Goal: Task Accomplishment & Management: Manage account settings

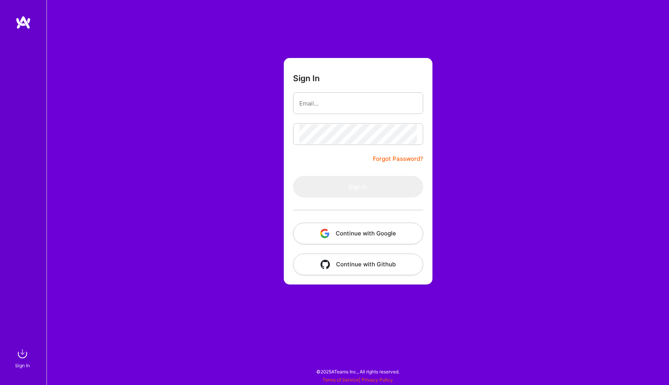
click at [375, 238] on button "Continue with Google" at bounding box center [358, 234] width 130 height 22
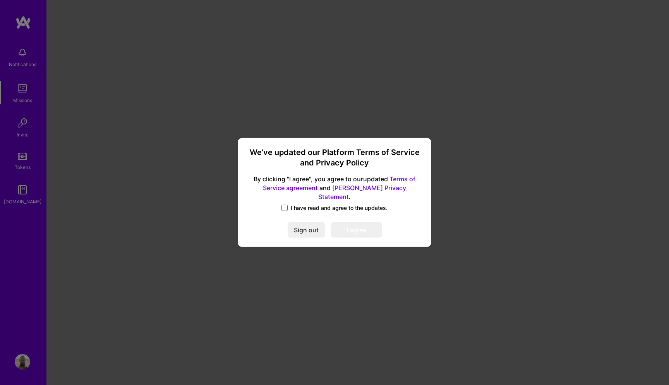
click at [282, 205] on span at bounding box center [284, 208] width 6 height 6
click at [0, 0] on input "I have read and agree to the updates." at bounding box center [0, 0] width 0 height 0
click at [352, 226] on button "I agree" at bounding box center [356, 230] width 51 height 15
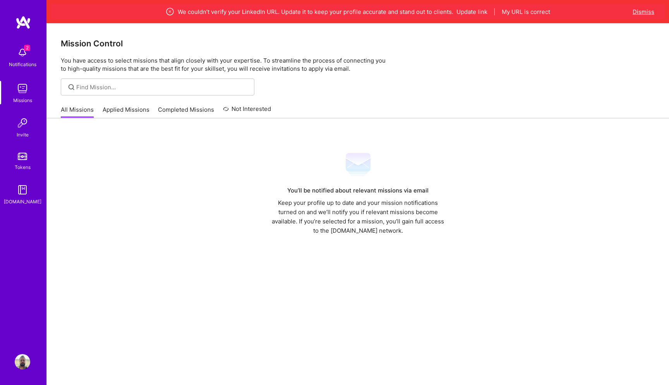
click at [650, 11] on button "Dismiss" at bounding box center [643, 12] width 22 height 8
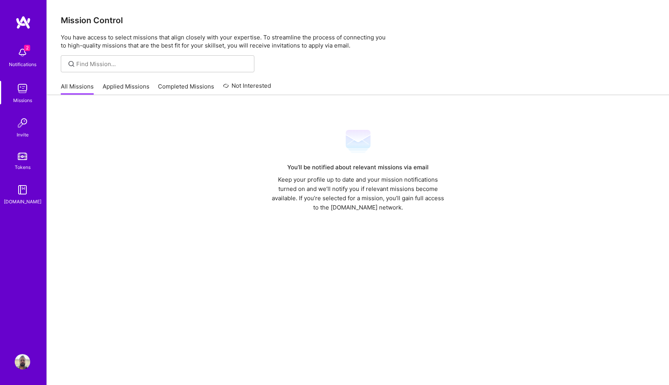
click at [23, 364] on img at bounding box center [22, 361] width 15 height 15
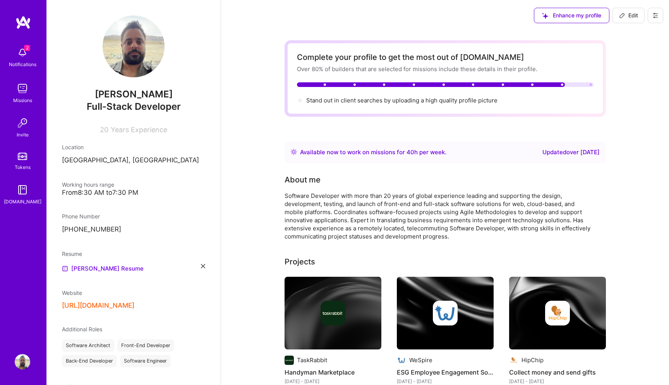
click at [438, 156] on div "Available now to work on missions for 40 h per week ." at bounding box center [373, 152] width 146 height 9
click at [295, 154] on img at bounding box center [294, 152] width 6 height 6
click at [564, 19] on span "Enhance my profile" at bounding box center [571, 16] width 59 height 8
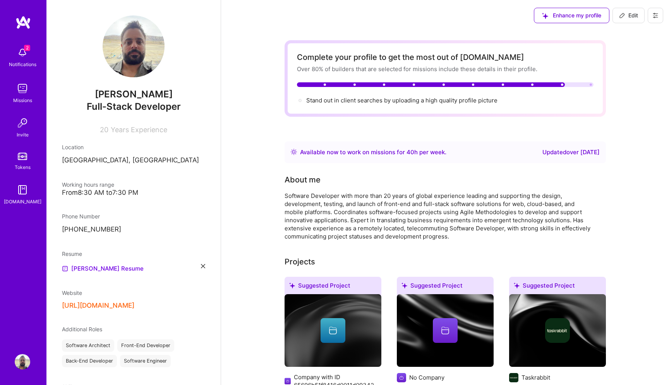
click at [378, 153] on div "Available now to work on missions for 40 h per week ." at bounding box center [373, 152] width 146 height 9
click at [558, 156] on div "Updated over [DATE]" at bounding box center [570, 152] width 57 height 9
click at [302, 150] on div "Available now to work on missions for 40 h per week ." at bounding box center [373, 152] width 146 height 9
click at [25, 160] on img at bounding box center [22, 156] width 9 height 7
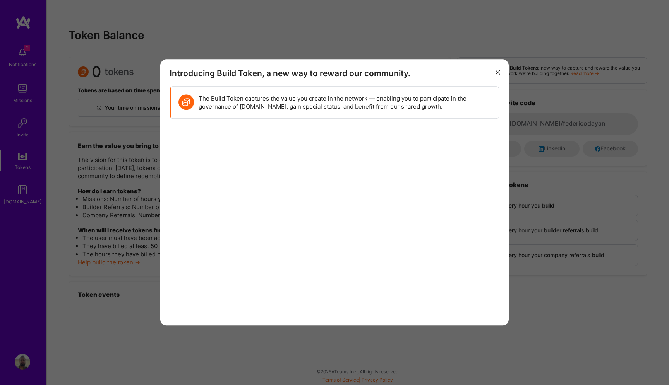
click at [501, 72] on button "modal" at bounding box center [497, 71] width 9 height 13
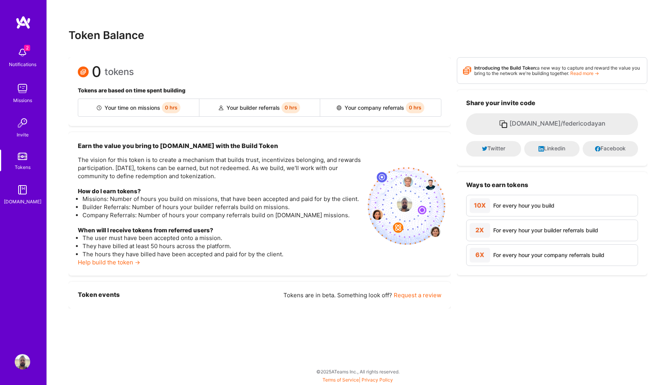
click at [24, 50] on span "2" at bounding box center [27, 48] width 6 height 6
click at [24, 22] on img at bounding box center [22, 22] width 15 height 14
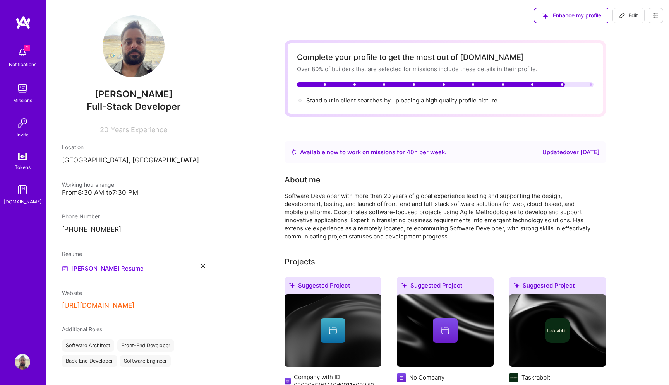
click at [21, 31] on div "2 Notifications Missions Invite Tokens [DOMAIN_NAME]" at bounding box center [23, 179] width 46 height 328
click at [23, 25] on img at bounding box center [22, 22] width 15 height 14
click at [628, 16] on span "Edit" at bounding box center [628, 16] width 19 height 8
select select "US"
select select "Right Now"
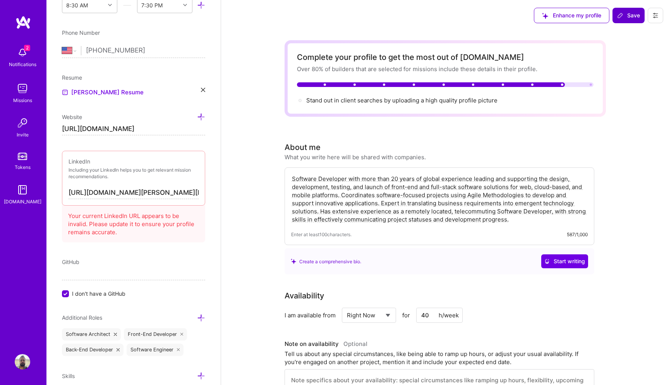
click at [625, 15] on span "Save" at bounding box center [628, 16] width 23 height 8
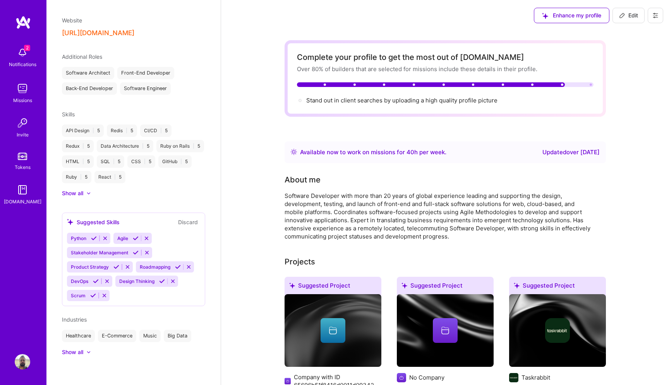
scroll to position [192, 0]
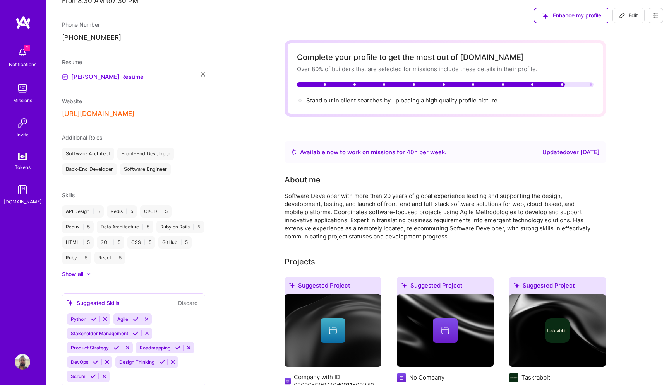
click at [21, 27] on img at bounding box center [22, 22] width 15 height 14
click at [22, 96] on img at bounding box center [22, 88] width 15 height 15
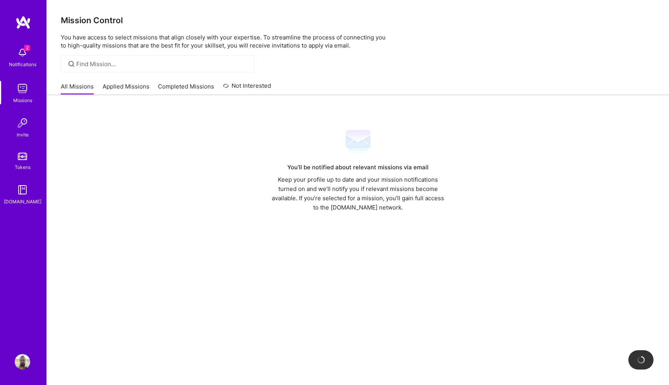
click at [23, 92] on img at bounding box center [22, 88] width 15 height 15
